Goal: Task Accomplishment & Management: Complete application form

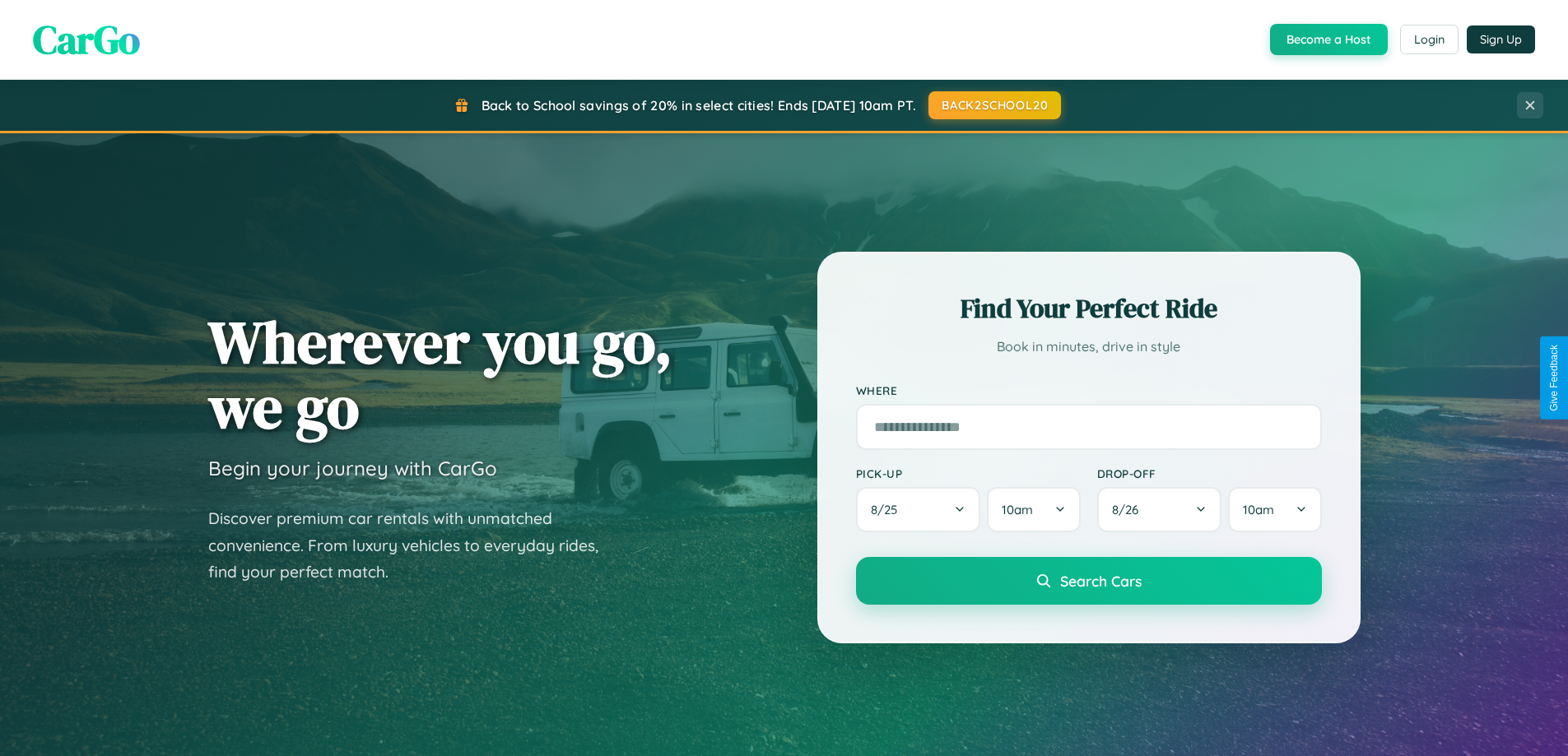
scroll to position [709, 0]
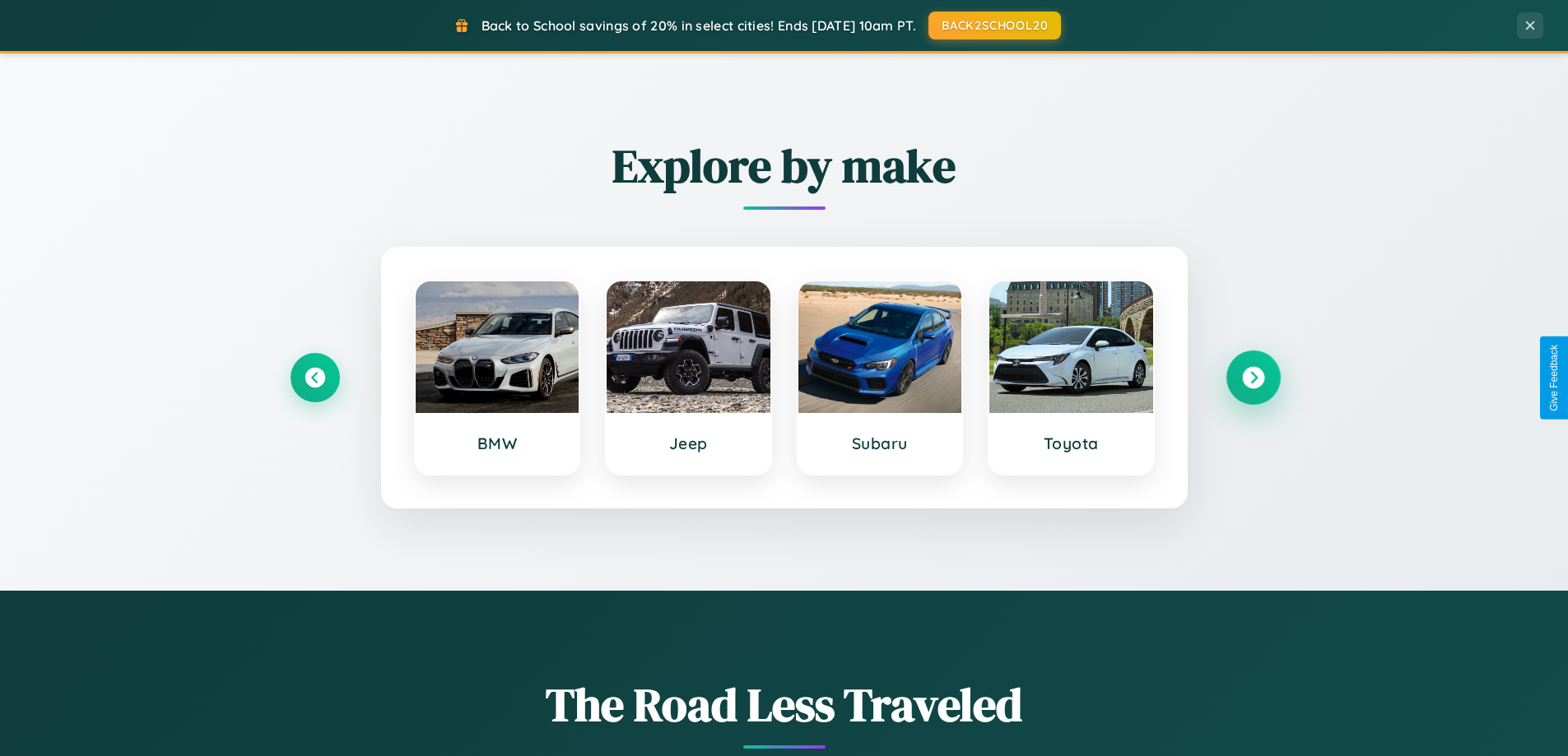
click at [1253, 378] on icon at bounding box center [1253, 378] width 23 height 23
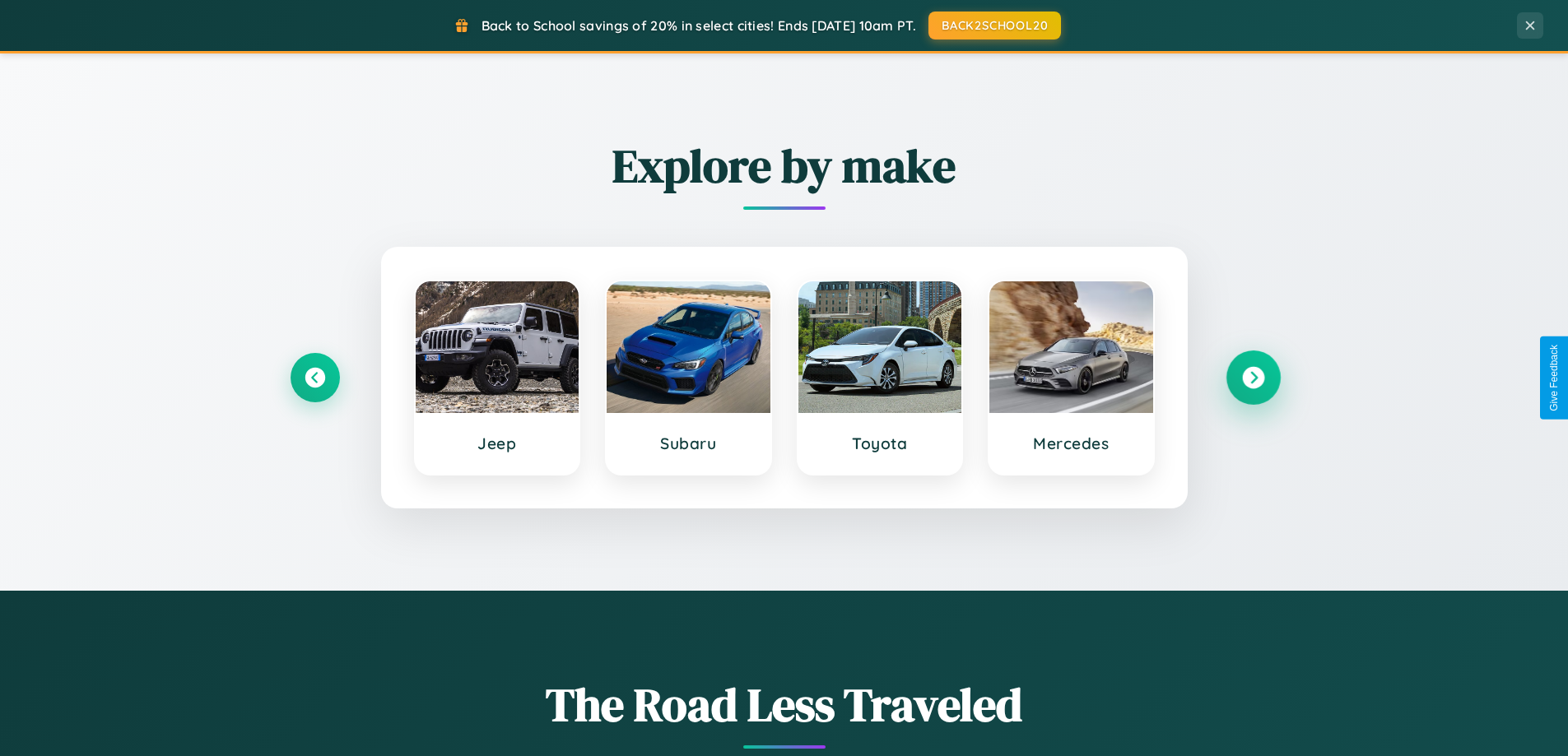
click at [1253, 378] on icon at bounding box center [1253, 378] width 23 height 23
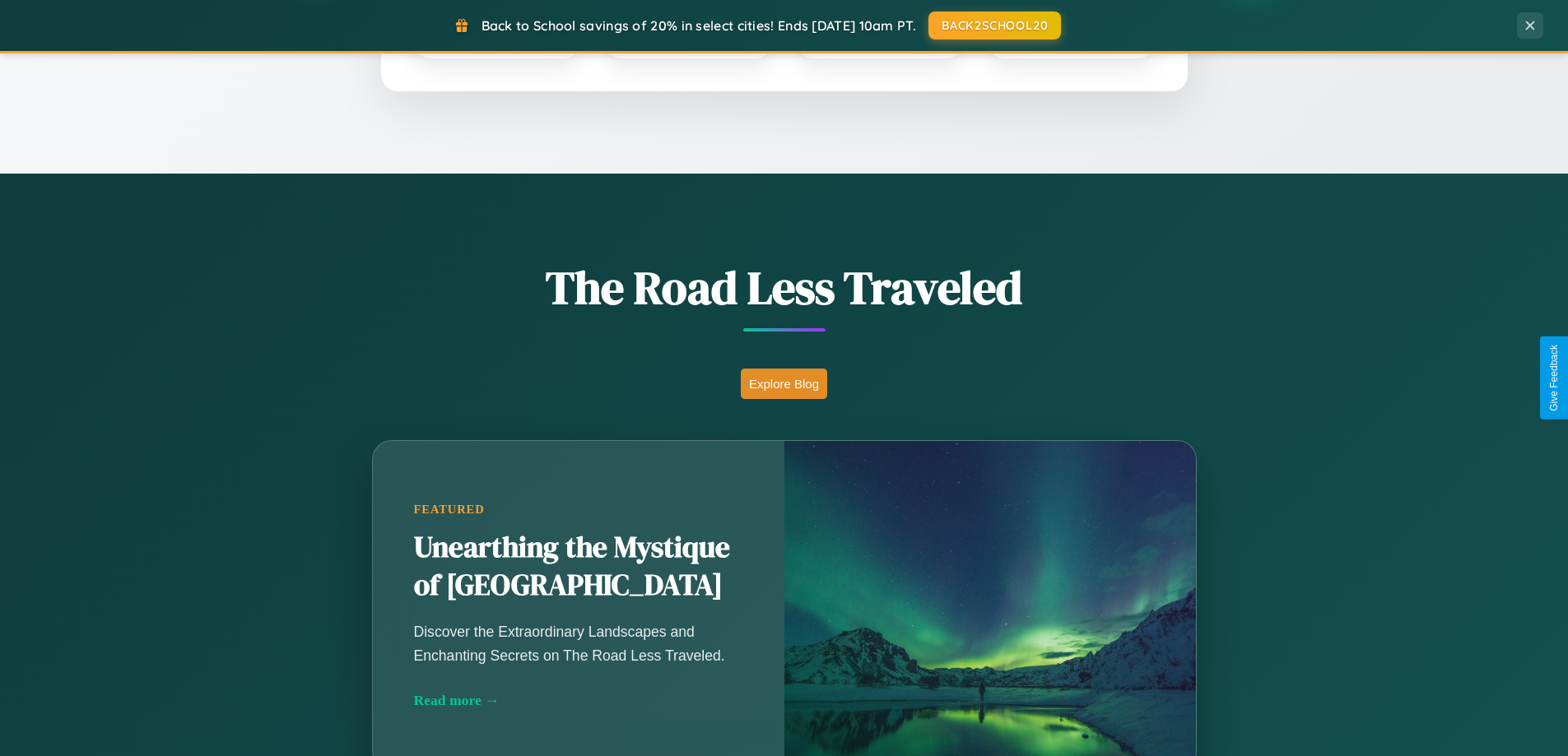
scroll to position [3167, 0]
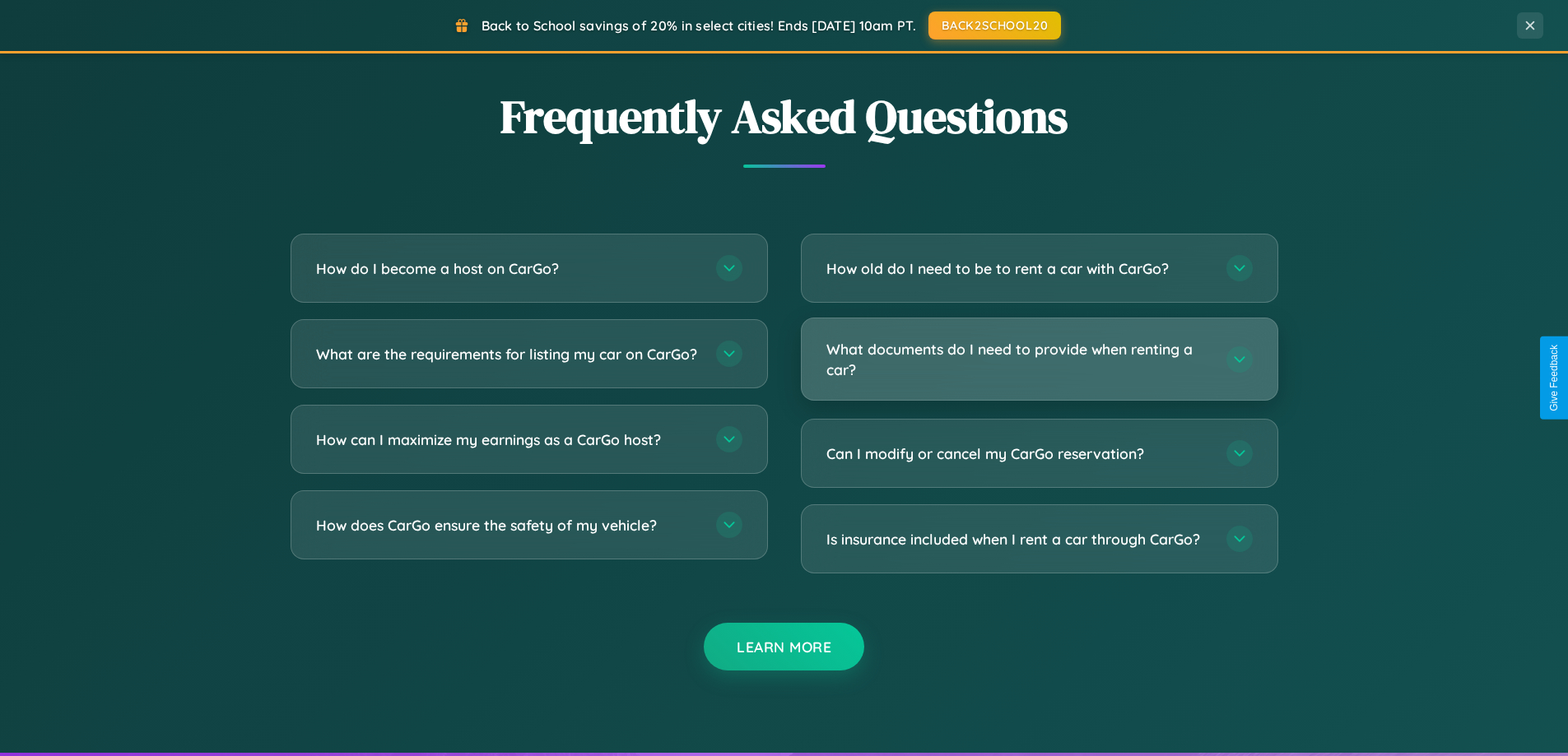
click at [1039, 359] on h3 "What documents do I need to provide when renting a car?" at bounding box center [1018, 359] width 384 height 41
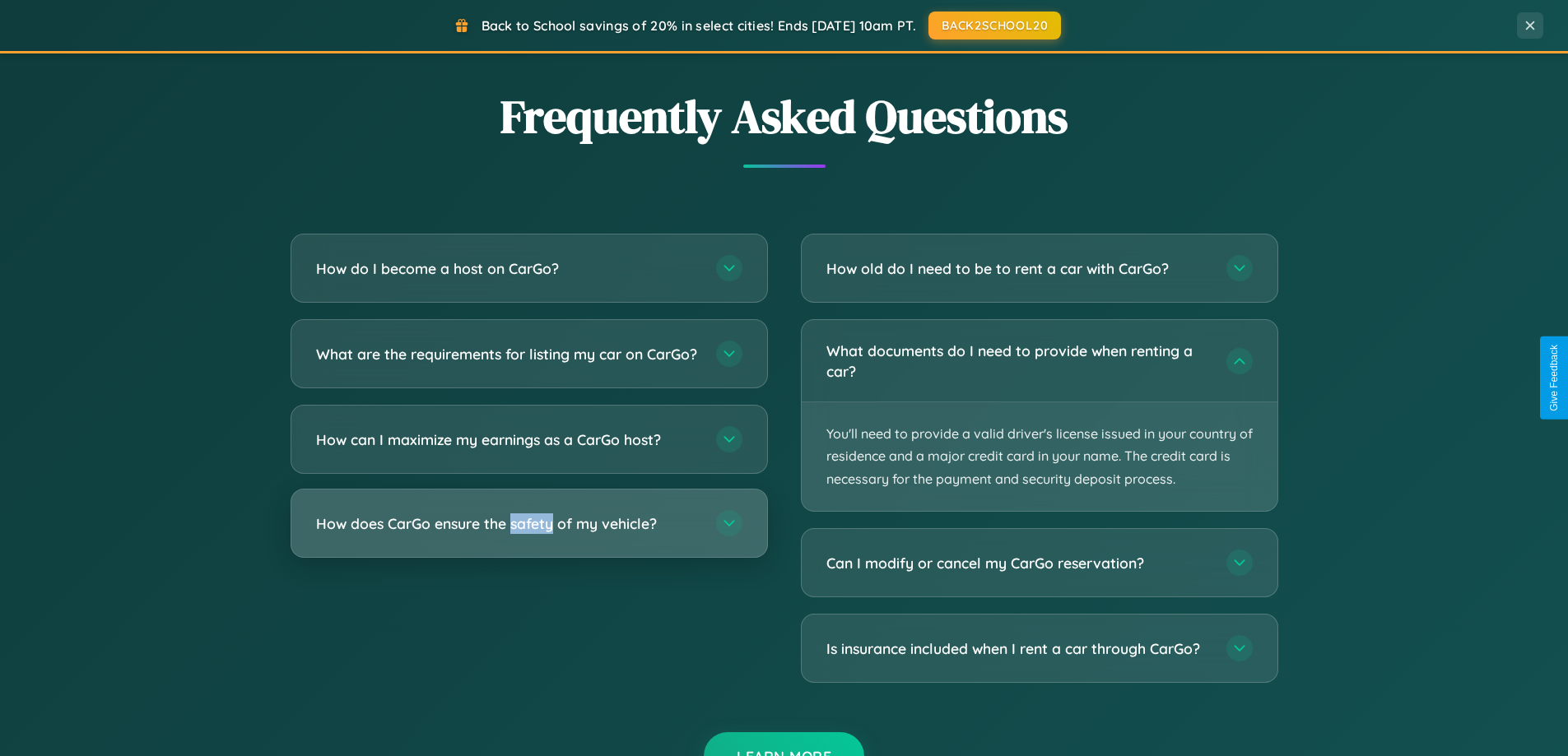
click at [528, 534] on h3 "How does CarGo ensure the safety of my vehicle?" at bounding box center [508, 524] width 384 height 21
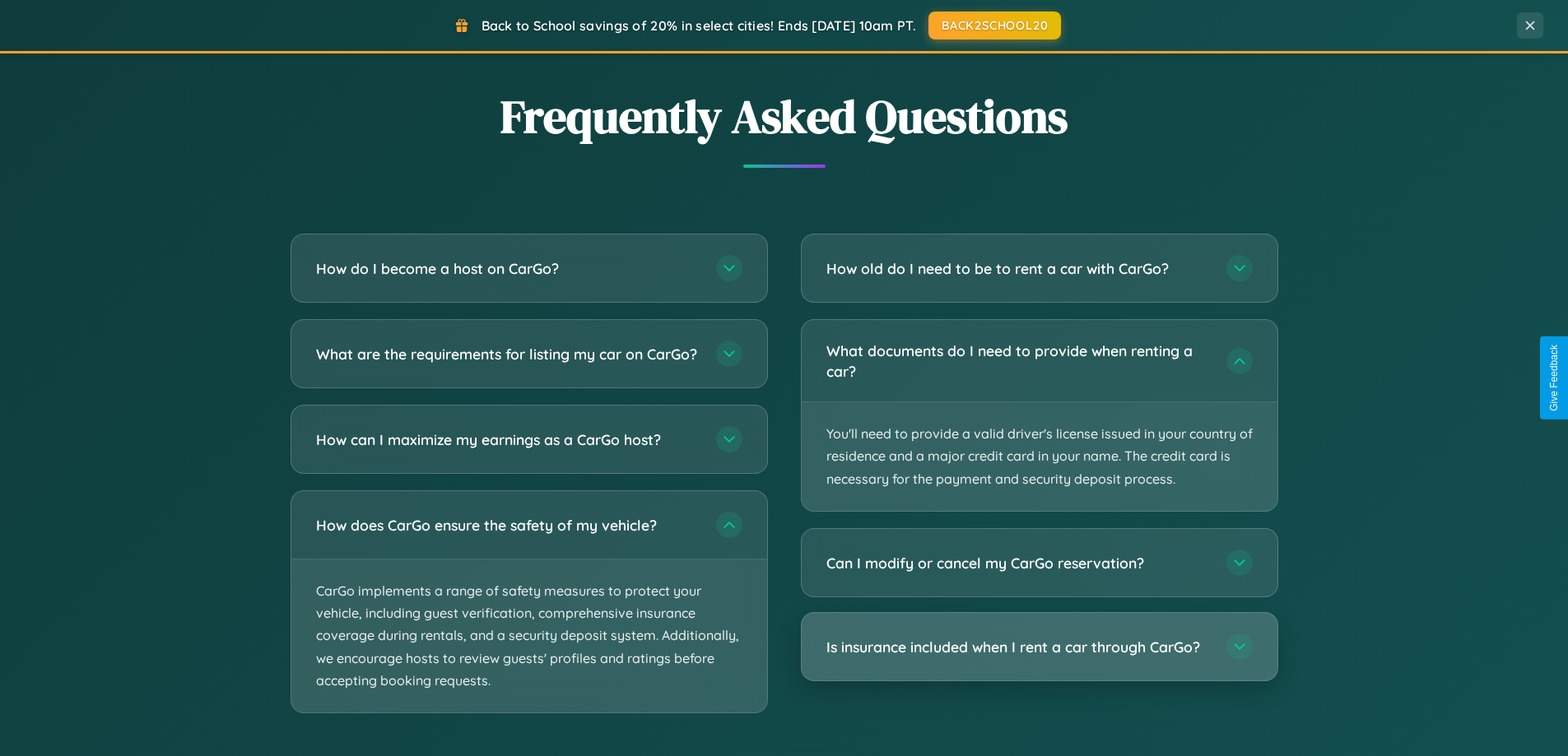
click at [1039, 648] on h3 "Is insurance included when I rent a car through CarGo?" at bounding box center [1018, 647] width 384 height 21
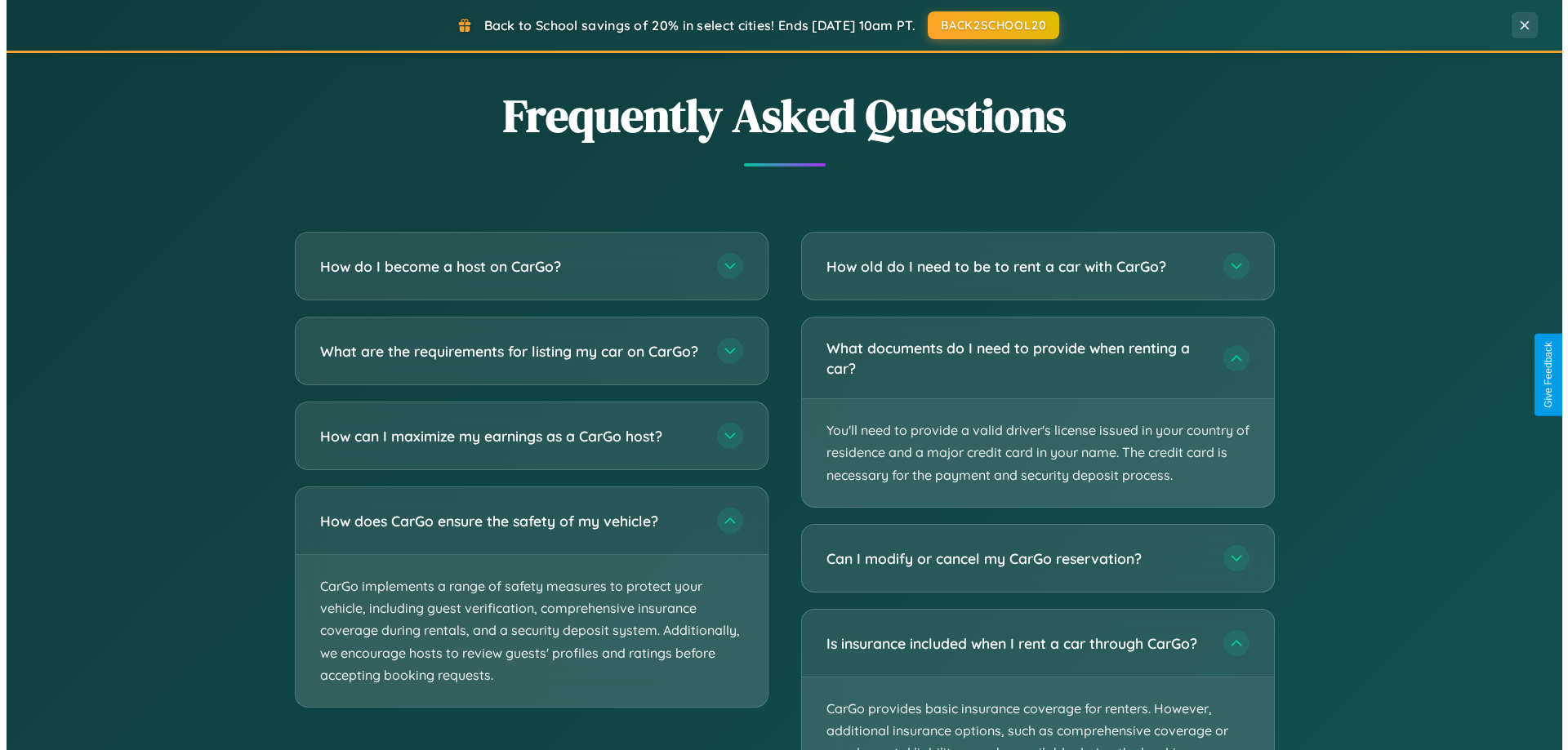
scroll to position [0, 0]
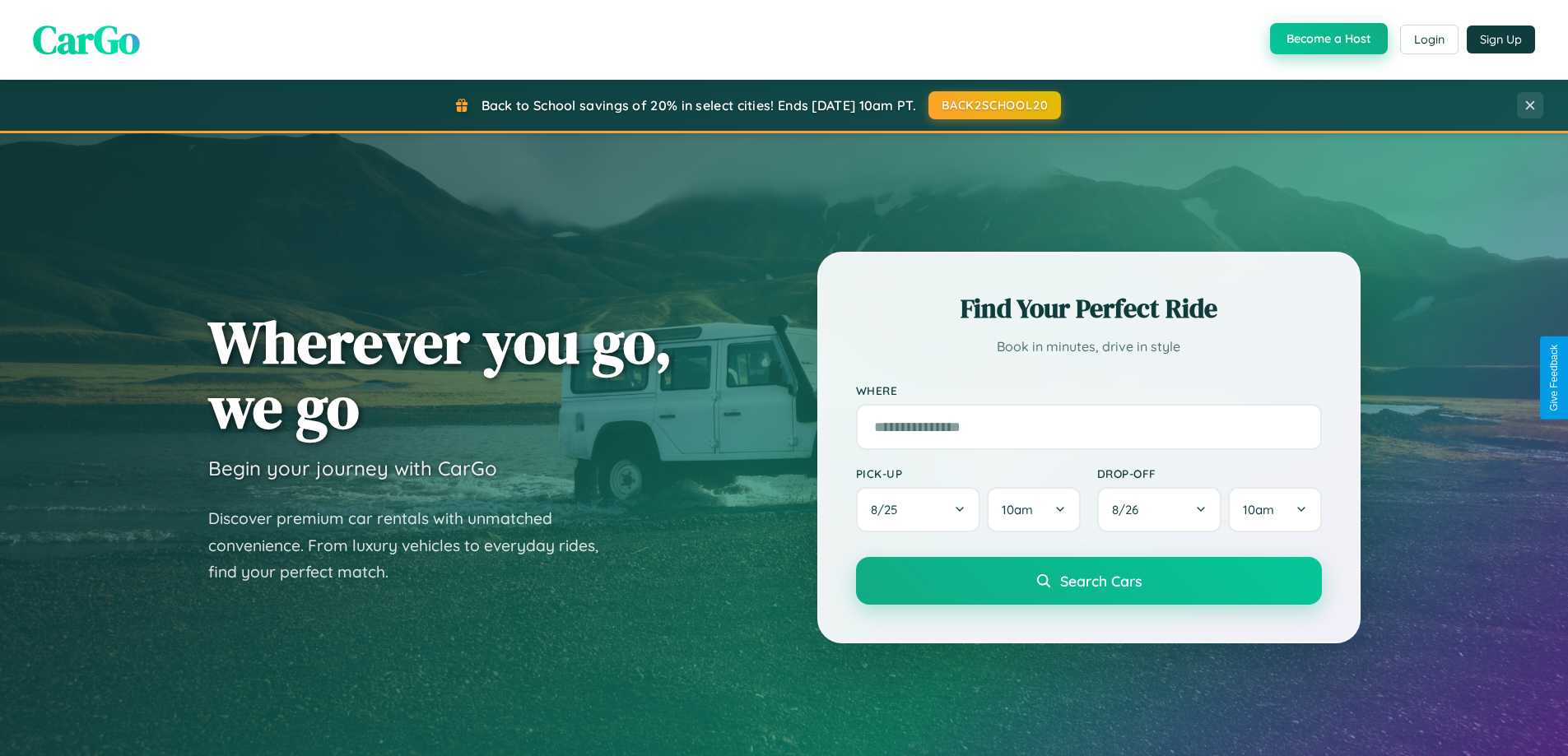
click at [1327, 40] on button "Become a Host" at bounding box center [1329, 39] width 117 height 32
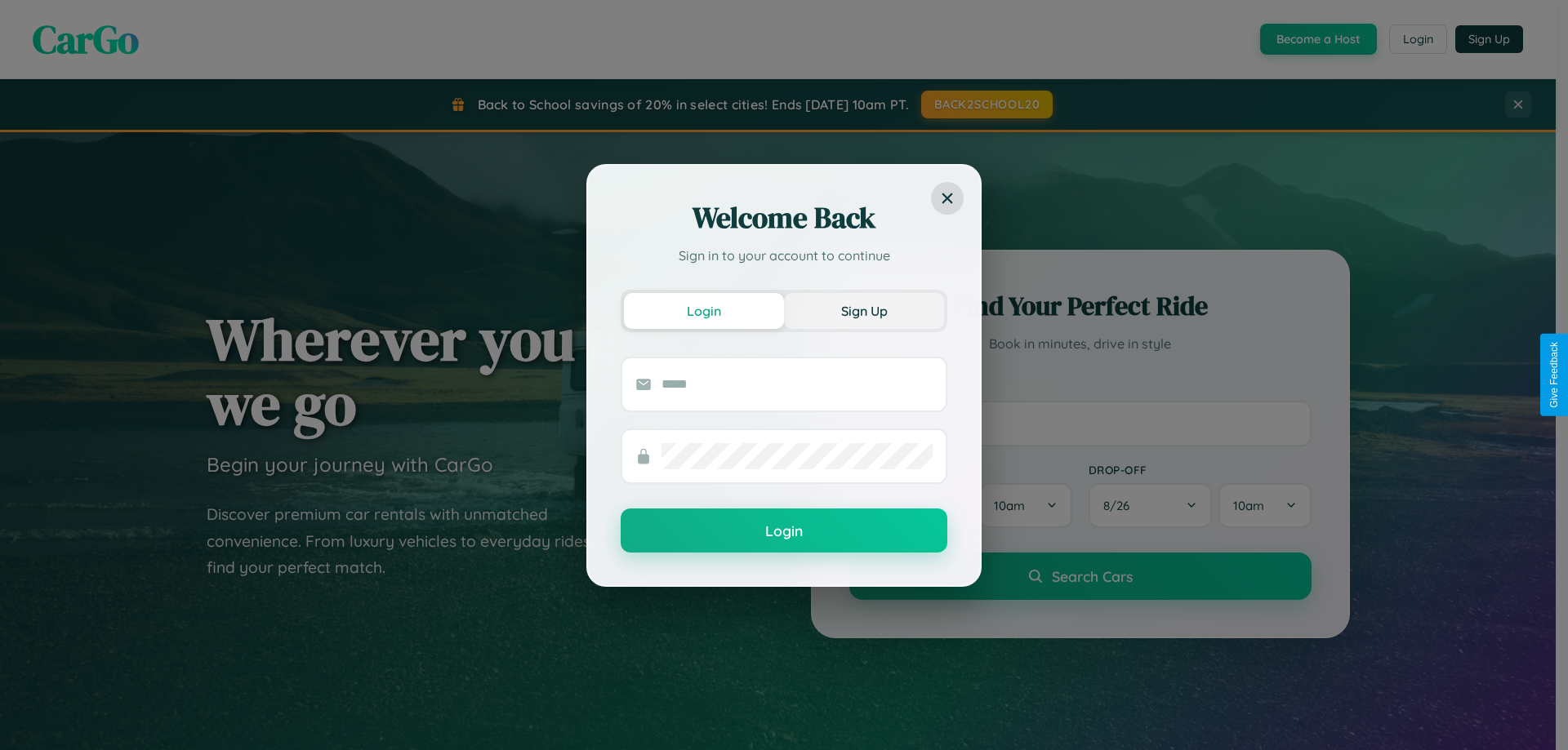
click at [864, 310] on button "Sign Up" at bounding box center [864, 311] width 160 height 36
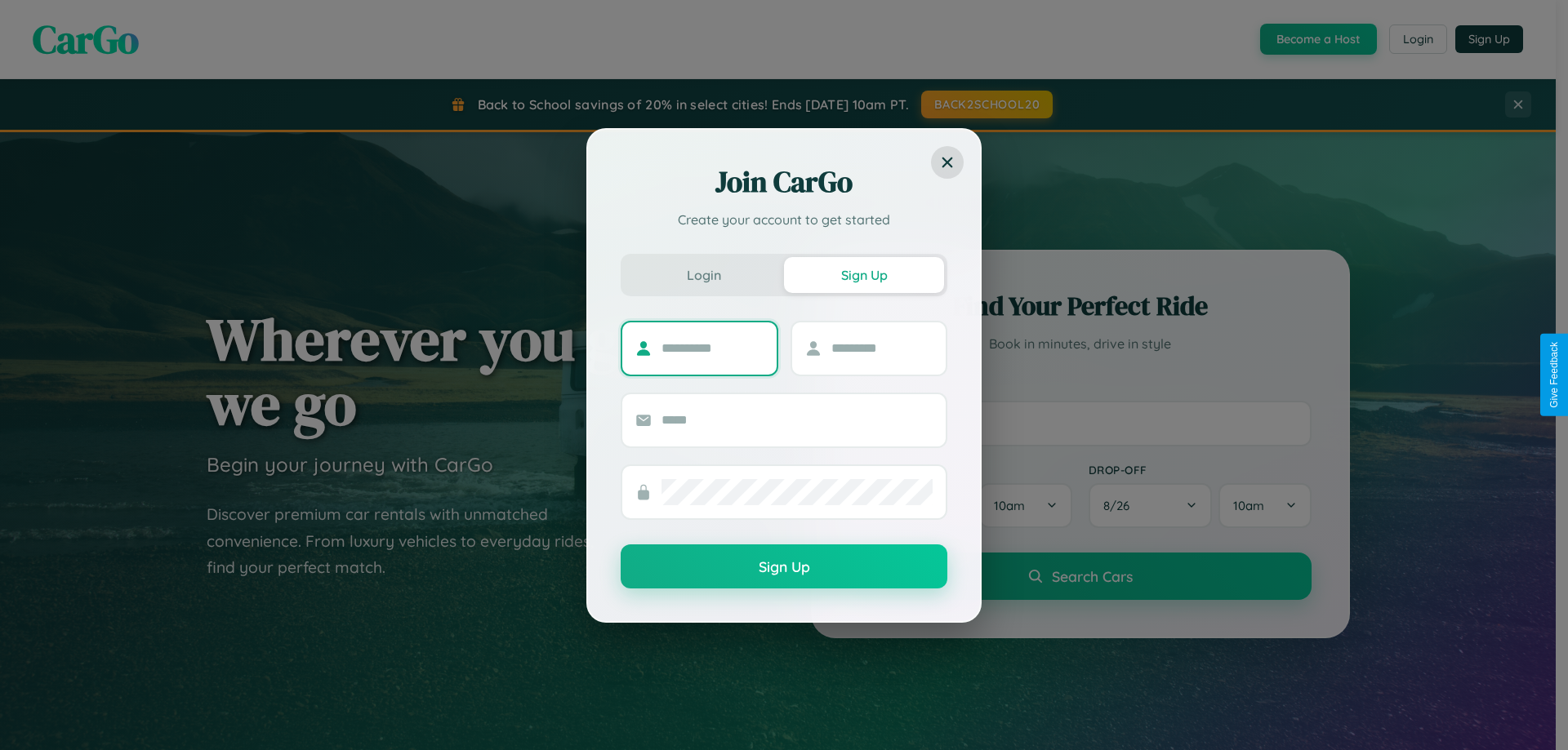
click at [712, 348] on input "text" at bounding box center [712, 349] width 102 height 26
type input "*******"
click at [881, 348] on input "text" at bounding box center [883, 349] width 102 height 26
type input "******"
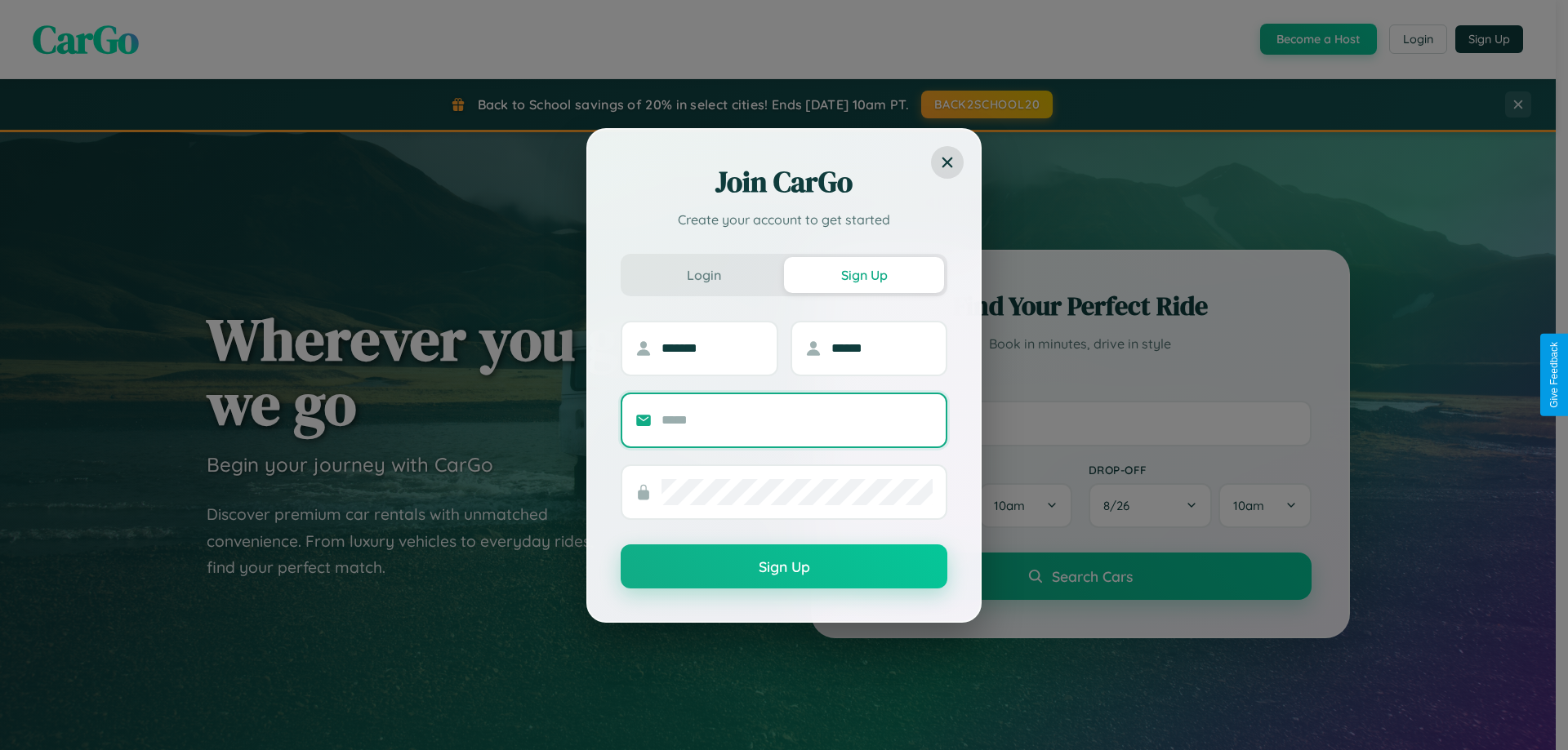
click at [797, 419] on input "text" at bounding box center [797, 420] width 271 height 26
type input "**********"
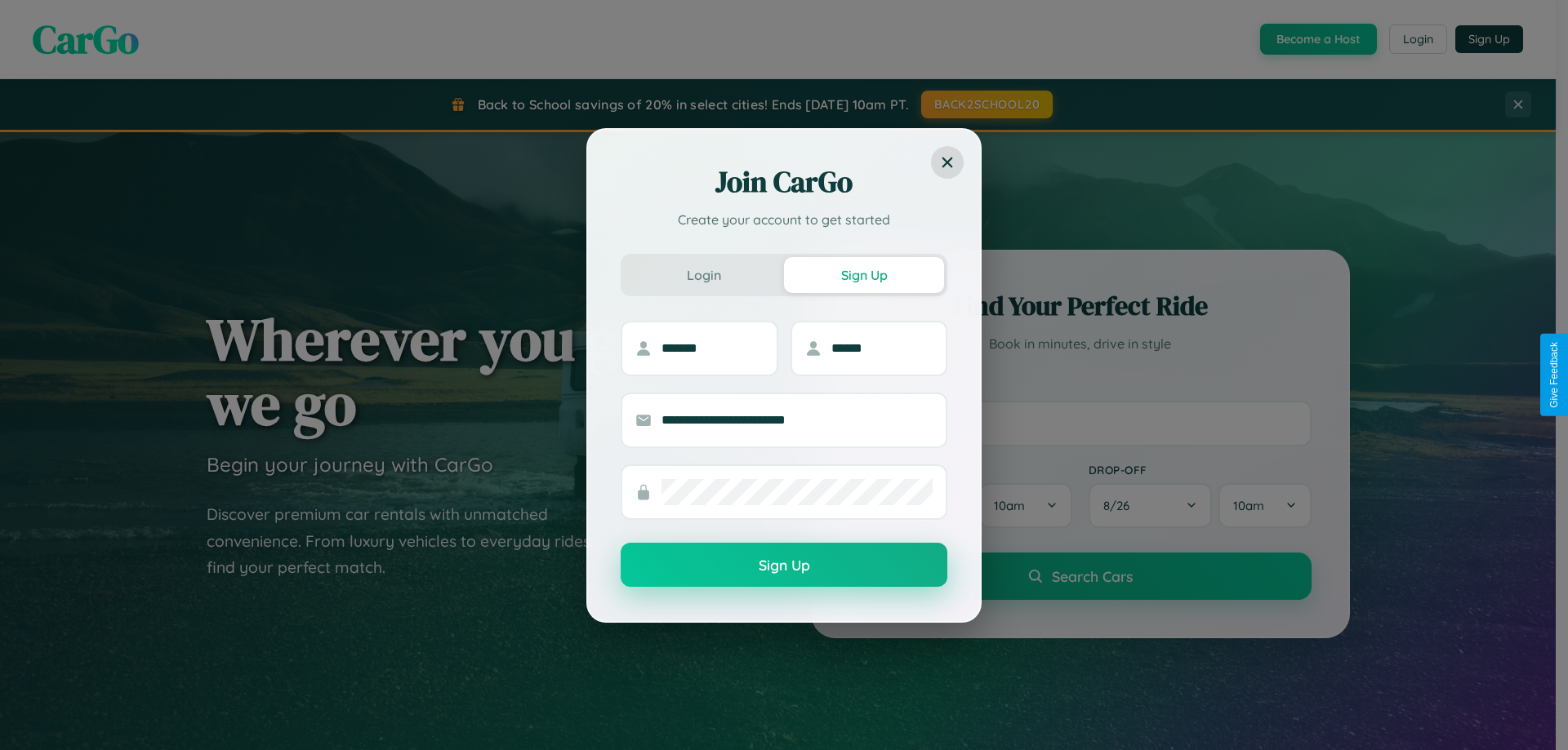
click at [784, 565] on button "Sign Up" at bounding box center [784, 565] width 326 height 44
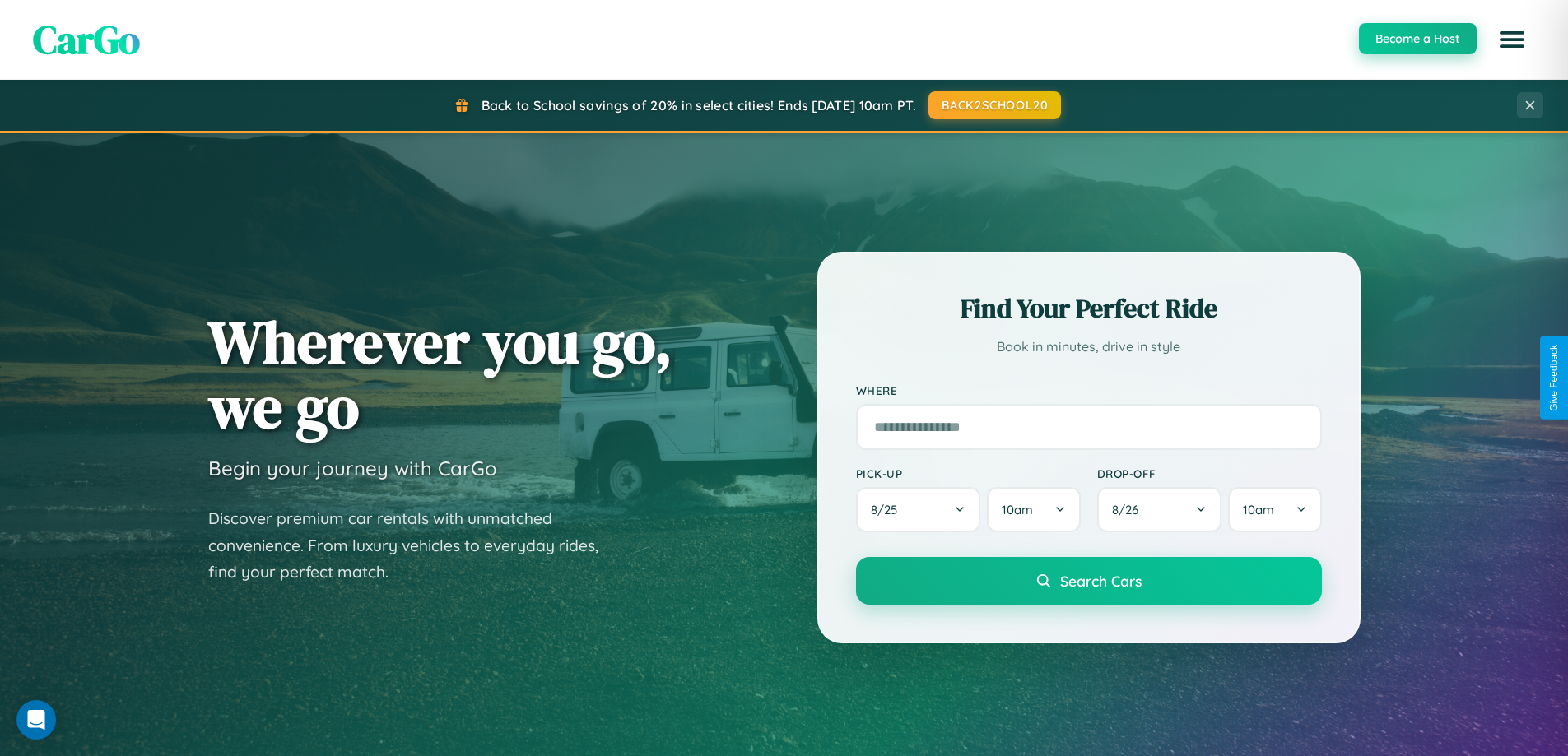
click at [1416, 39] on button "Become a Host" at bounding box center [1417, 39] width 117 height 32
